Goal: Find contact information: Find contact information

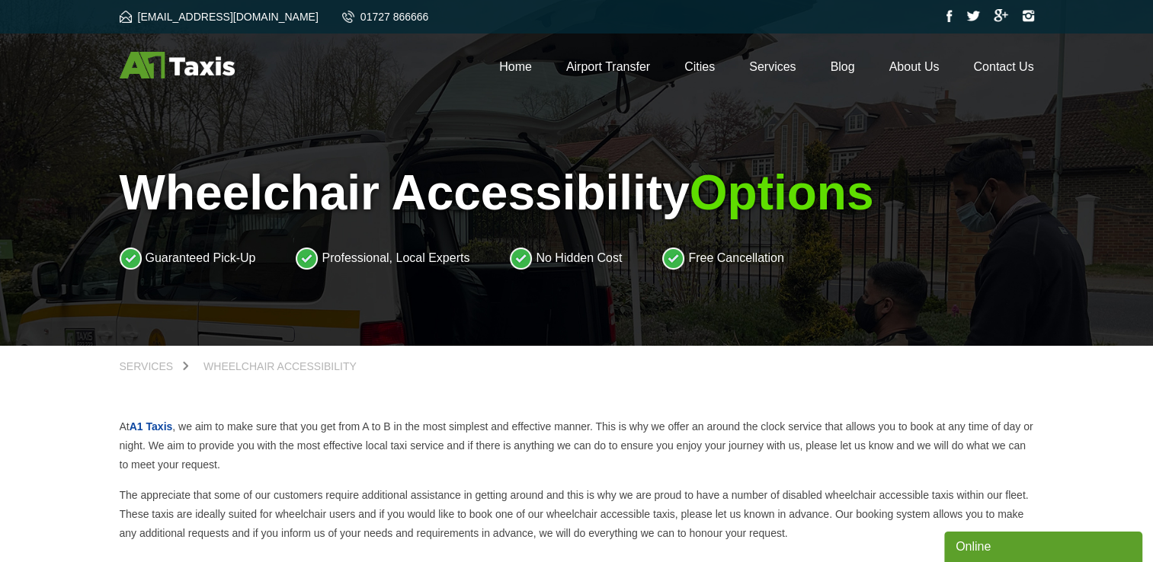
drag, startPoint x: 1006, startPoint y: 62, endPoint x: 996, endPoint y: 74, distance: 15.1
click at [1006, 62] on link "Contact Us" at bounding box center [1003, 66] width 60 height 13
